Goal: Task Accomplishment & Management: Manage account settings

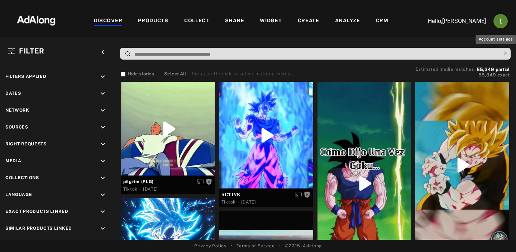
click at [500, 24] on img "Account settings" at bounding box center [501, 21] width 14 height 14
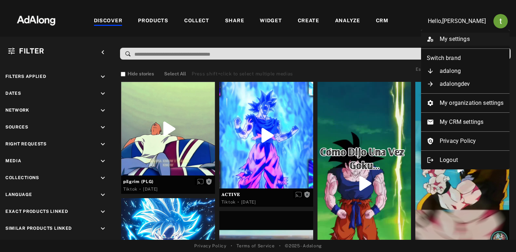
click at [442, 37] on li "My settings" at bounding box center [465, 39] width 89 height 13
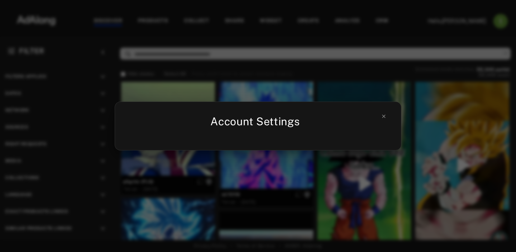
click at [442, 37] on div "Account Settings" at bounding box center [258, 126] width 516 height 252
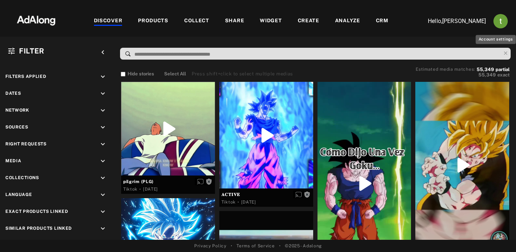
click at [502, 20] on img "Account settings" at bounding box center [501, 21] width 14 height 14
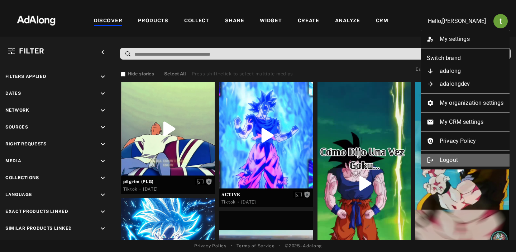
click at [465, 158] on li "Logout" at bounding box center [465, 159] width 89 height 13
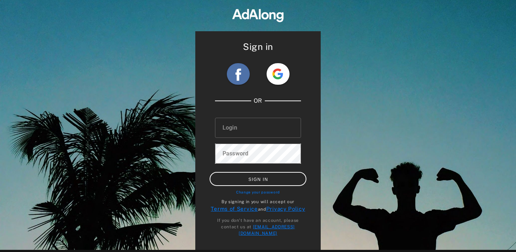
click at [279, 74] on img at bounding box center [278, 73] width 11 height 11
type input "**********"
